Goal: Transaction & Acquisition: Purchase product/service

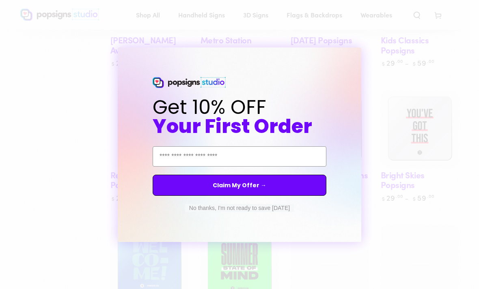
scroll to position [456, 0]
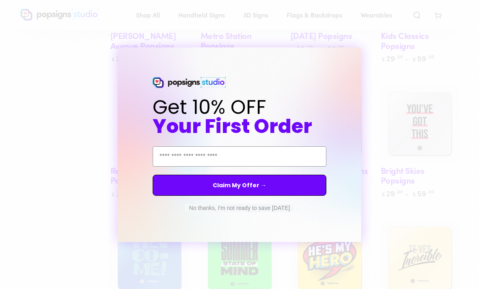
click at [276, 212] on button "No thanks, I'm not ready to save today" at bounding box center [239, 208] width 109 height 8
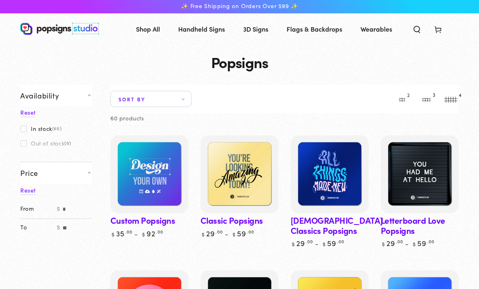
scroll to position [3, 0]
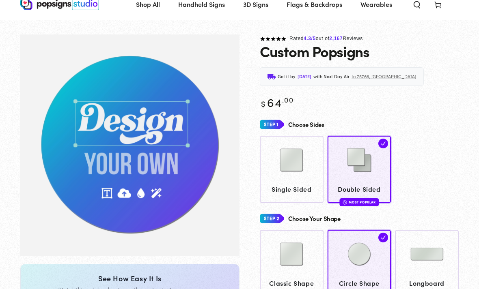
scroll to position [60, 0]
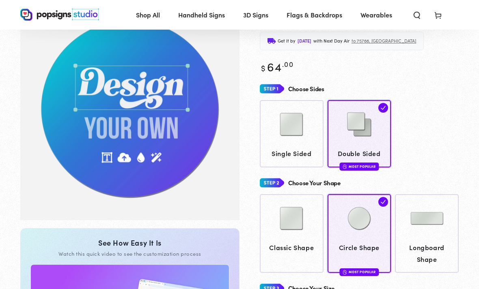
click at [166, 94] on img "Gallery Viewer" at bounding box center [129, 109] width 219 height 221
click at [163, 90] on img "Gallery Viewer" at bounding box center [129, 109] width 219 height 221
click at [152, 162] on img "Gallery Viewer" at bounding box center [129, 109] width 219 height 221
click at [148, 154] on img "Gallery Viewer" at bounding box center [129, 109] width 219 height 221
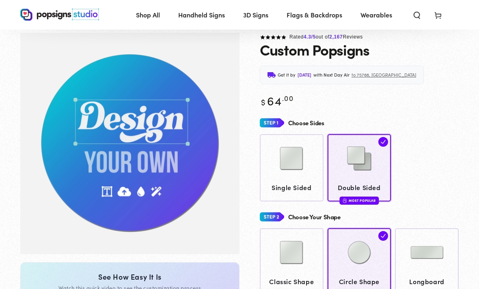
scroll to position [26, 0]
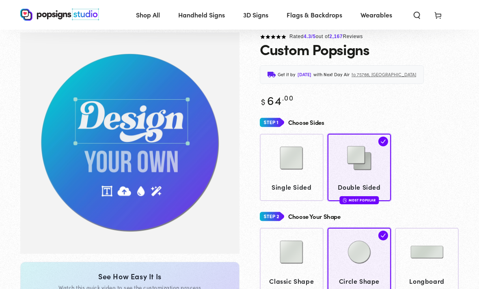
click at [158, 125] on img "Gallery Viewer" at bounding box center [129, 142] width 219 height 221
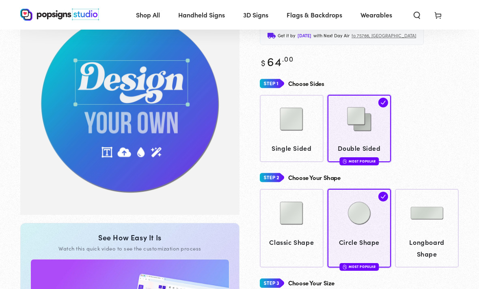
click at [307, 204] on img at bounding box center [291, 213] width 41 height 41
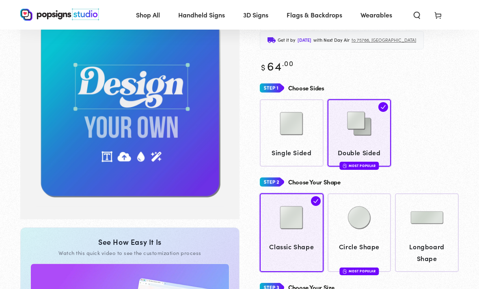
scroll to position [58, 0]
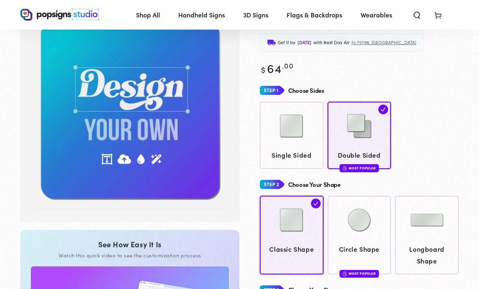
click at [352, 206] on img at bounding box center [359, 220] width 41 height 41
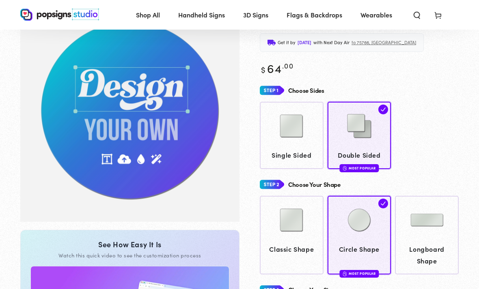
click at [305, 229] on img at bounding box center [291, 220] width 41 height 41
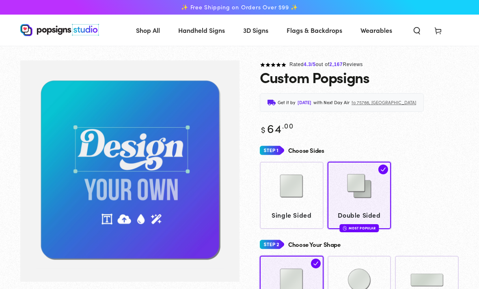
click at [161, 159] on img "Gallery Viewer" at bounding box center [129, 170] width 219 height 221
click at [162, 147] on img "Gallery Viewer" at bounding box center [129, 170] width 219 height 221
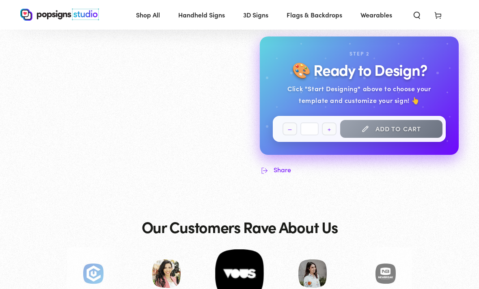
scroll to position [484, 0]
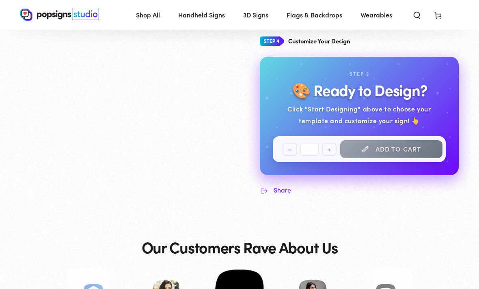
click at [380, 143] on button "Add to cart" at bounding box center [391, 149] width 102 height 18
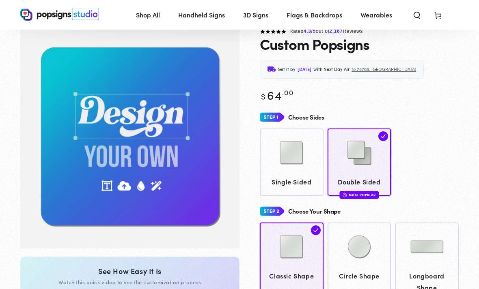
scroll to position [28, 0]
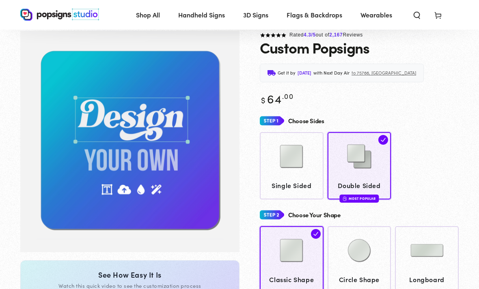
click at [181, 197] on img "Gallery Viewer" at bounding box center [129, 141] width 219 height 221
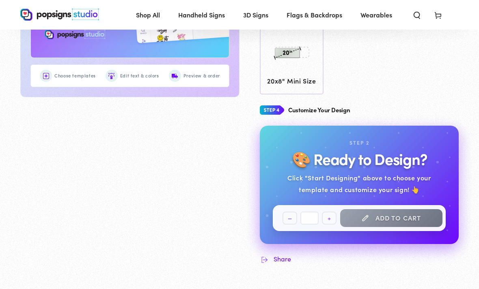
scroll to position [416, 0]
click at [404, 163] on h2 "🎨 Ready to Design?" at bounding box center [359, 158] width 135 height 17
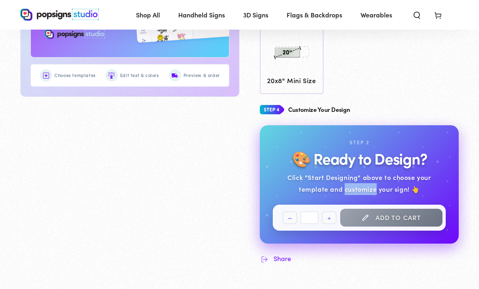
click at [383, 184] on div "Click "Start Designing" above to choose your template and customize your sign! 👆" at bounding box center [359, 184] width 173 height 24
click at [382, 172] on div "Click "Start Designing" above to choose your template and customize your sign! 👆" at bounding box center [359, 184] width 173 height 24
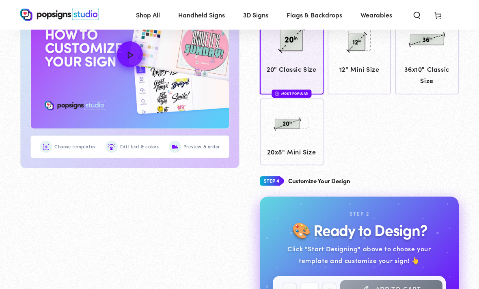
scroll to position [344, 0]
click at [372, 225] on h2 "🎨 Ready to Design?" at bounding box center [359, 229] width 135 height 17
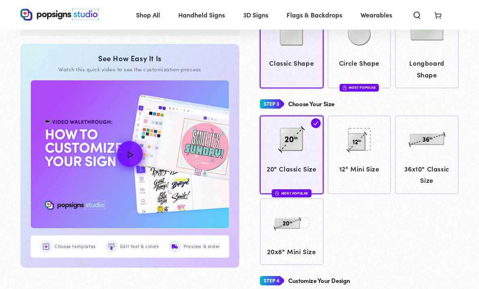
scroll to position [240, 0]
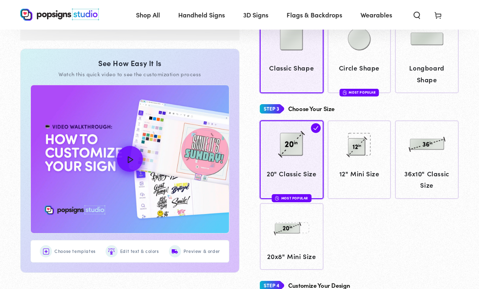
click at [174, 191] on img "How to Customize Your Design" at bounding box center [130, 159] width 198 height 148
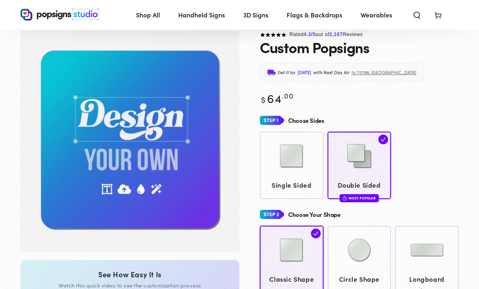
scroll to position [0, 0]
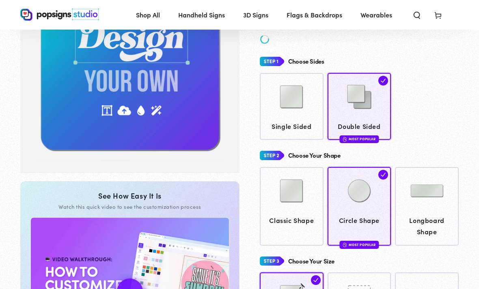
click at [304, 189] on img at bounding box center [291, 191] width 41 height 41
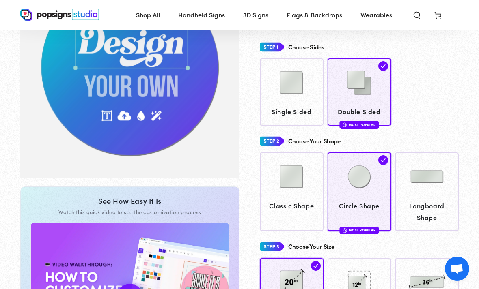
click at [311, 170] on img at bounding box center [291, 177] width 41 height 41
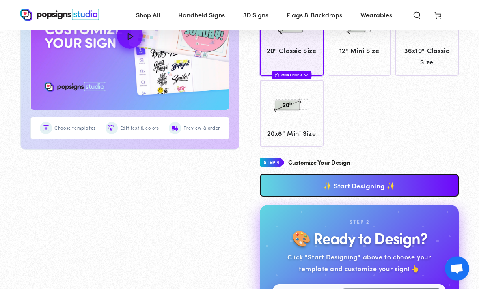
click at [345, 179] on link "✨ Start Designing ✨" at bounding box center [359, 185] width 199 height 23
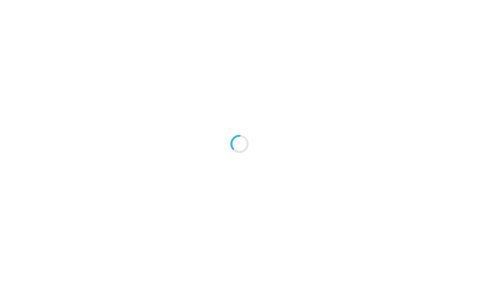
type textarea "An ancient tree with a door leading to a magical world"
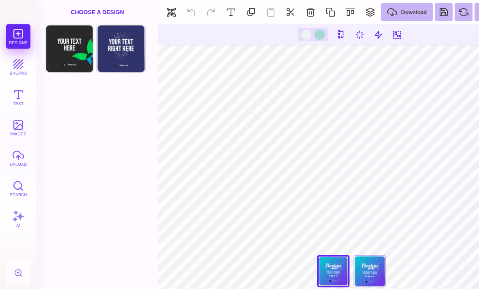
click at [20, 102] on button "Text" at bounding box center [18, 97] width 24 height 24
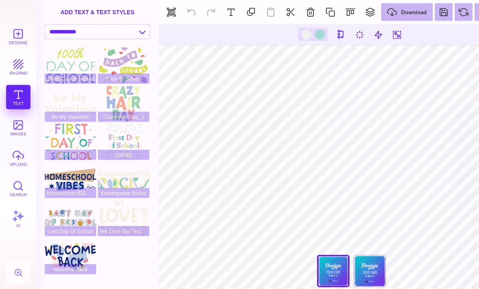
scroll to position [9, 0]
click at [16, 67] on button "bkgrnd" at bounding box center [18, 67] width 24 height 24
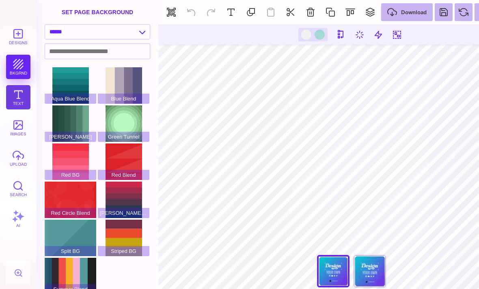
click at [17, 102] on button "Text" at bounding box center [18, 97] width 24 height 24
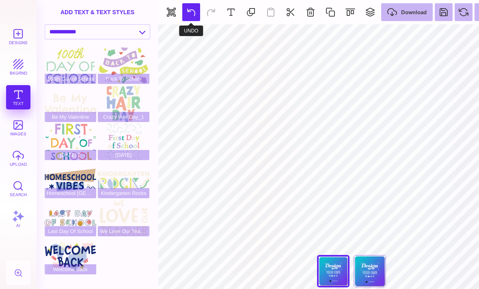
click at [190, 17] on button at bounding box center [191, 12] width 18 height 18
click at [192, 10] on button at bounding box center [191, 12] width 18 height 18
click at [192, 17] on button at bounding box center [191, 12] width 18 height 18
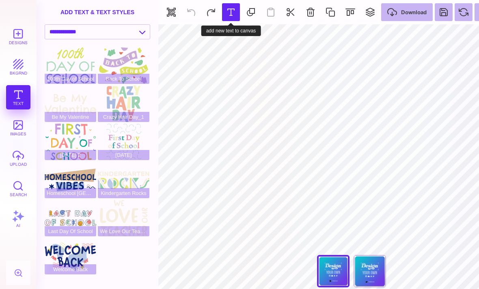
click at [233, 11] on button at bounding box center [231, 12] width 18 height 18
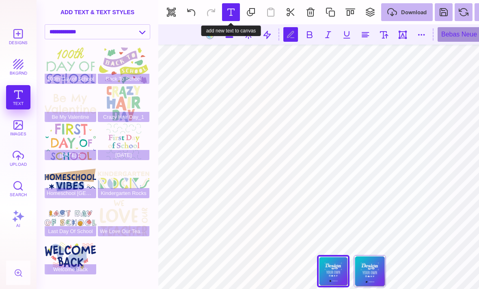
scroll to position [9, 0]
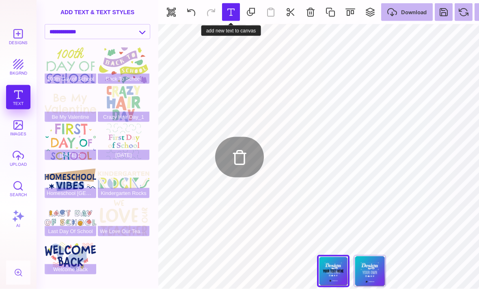
type input "#000000"
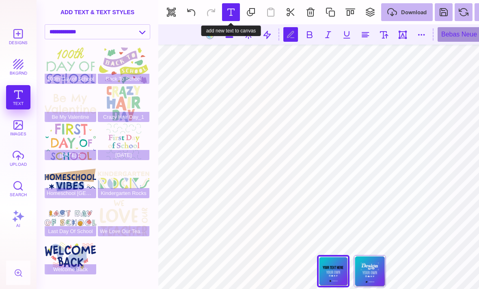
scroll to position [0, 0]
type textarea "*"
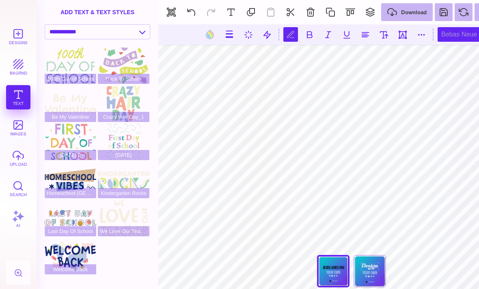
type textarea "**********"
click at [451, 41] on div "Bebas Neue" at bounding box center [469, 34] width 65 height 15
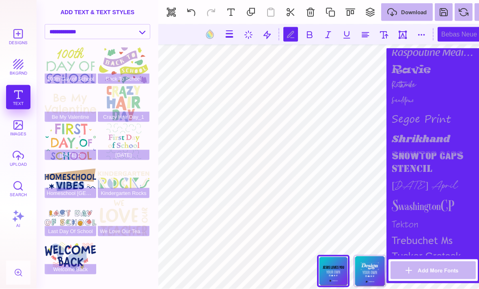
scroll to position [876, 0]
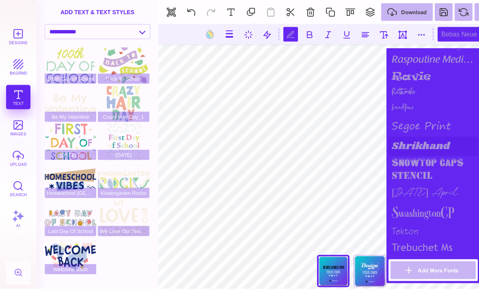
click at [437, 156] on div "Shrikhand" at bounding box center [432, 146] width 89 height 19
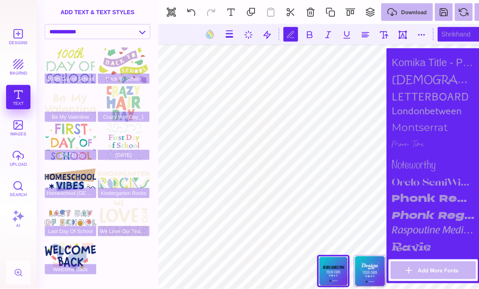
scroll to position [704, 0]
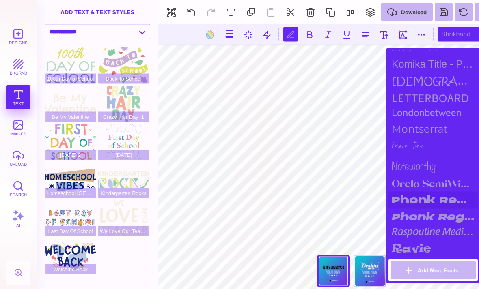
click at [427, 209] on div "Phonk Regular" at bounding box center [432, 200] width 89 height 17
click at [425, 209] on div "Phonk Regular" at bounding box center [432, 200] width 89 height 17
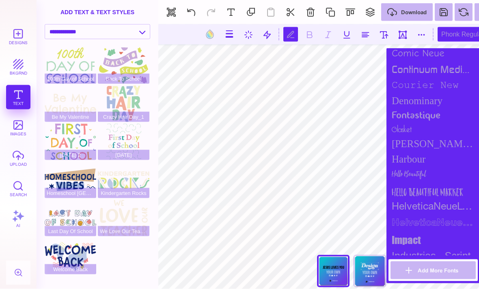
scroll to position [423, 0]
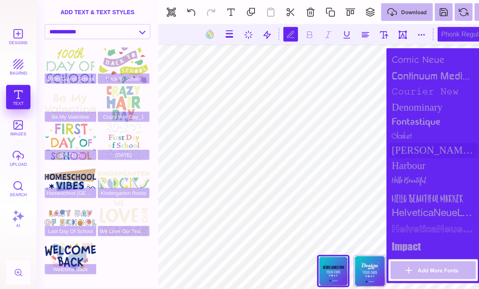
click at [438, 159] on div "[PERSON_NAME] Sans Condensed" at bounding box center [432, 150] width 89 height 15
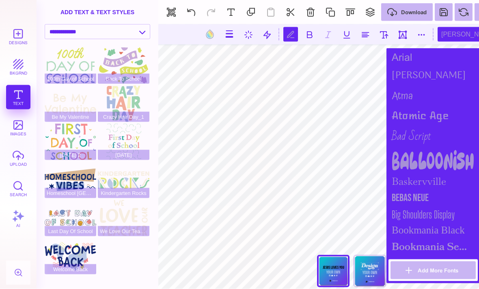
scroll to position [120, 0]
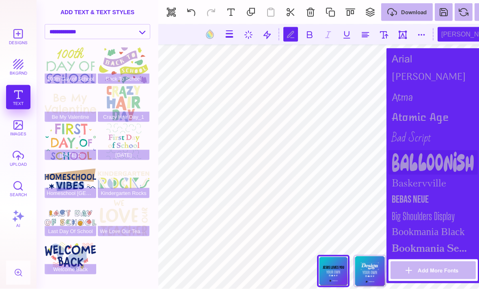
click at [435, 170] on div "Balloonish" at bounding box center [432, 162] width 89 height 24
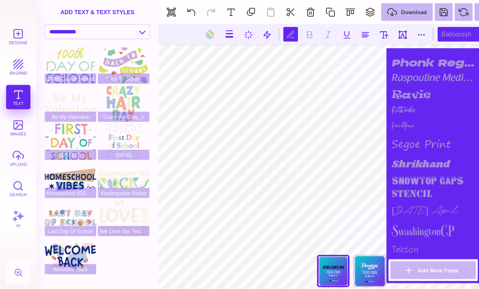
scroll to position [857, 0]
click at [414, 203] on div "stencil" at bounding box center [432, 196] width 89 height 14
click at [427, 175] on div "Shrikhand" at bounding box center [432, 165] width 89 height 19
click at [464, 39] on div "Shrikhand" at bounding box center [469, 34] width 65 height 15
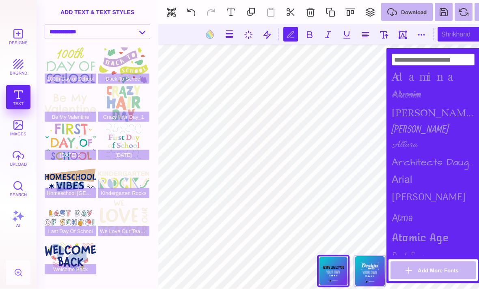
click at [468, 42] on div "Shrikhand" at bounding box center [469, 34] width 65 height 15
click at [463, 40] on div "Shrikhand" at bounding box center [469, 34] width 65 height 15
click at [466, 35] on div "Shrikhand" at bounding box center [469, 34] width 65 height 15
click at [466, 36] on div "Shrikhand" at bounding box center [469, 34] width 65 height 15
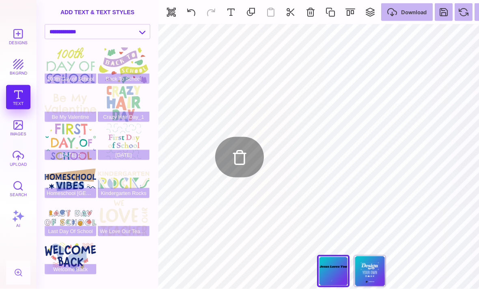
type input "#000000"
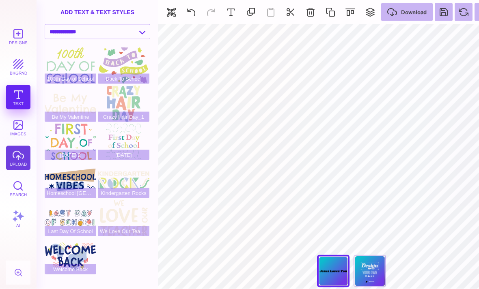
click at [20, 157] on button "upload" at bounding box center [18, 158] width 24 height 24
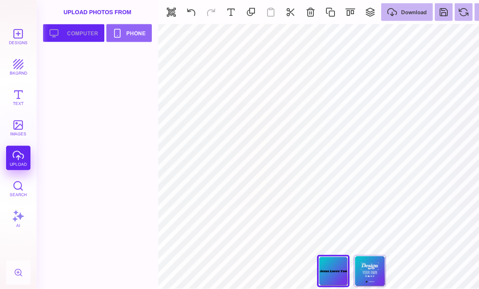
click at [73, 41] on button "Upload your artwork Computer" at bounding box center [73, 33] width 61 height 18
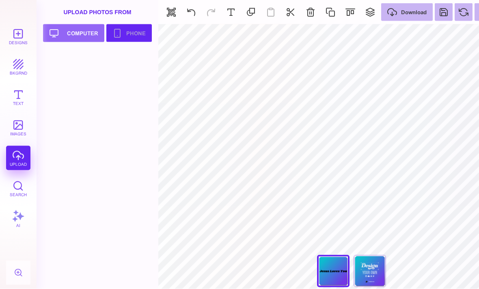
click at [121, 32] on button "Phone" at bounding box center [128, 33] width 45 height 18
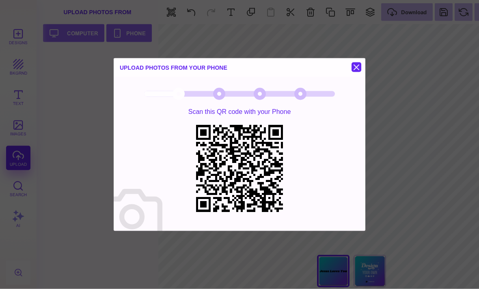
click at [356, 72] on button at bounding box center [356, 67] width 10 height 10
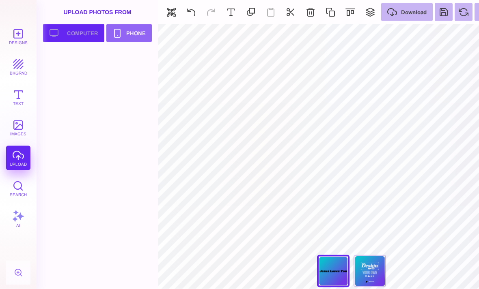
click at [79, 30] on button "Upload your artwork Computer" at bounding box center [73, 33] width 61 height 18
